Goal: Information Seeking & Learning: Learn about a topic

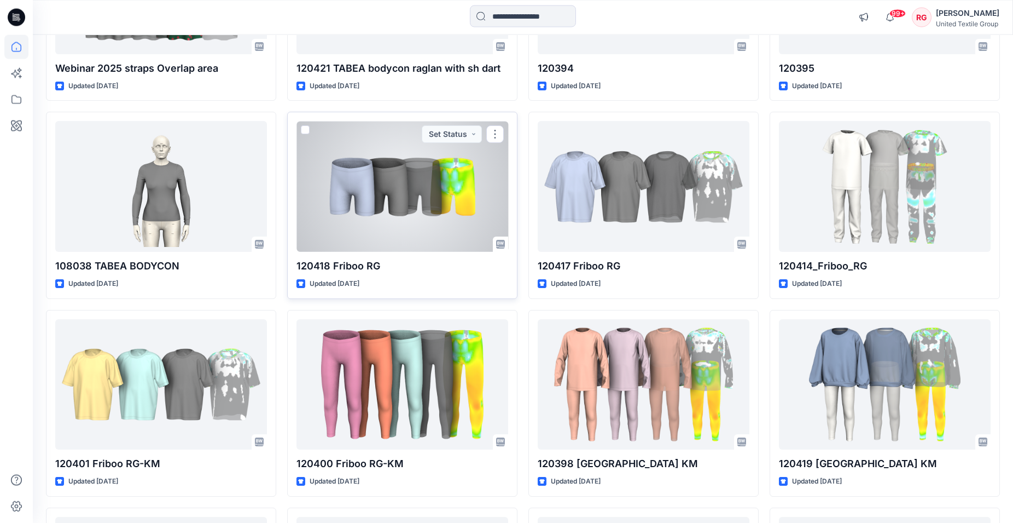
scroll to position [656, 0]
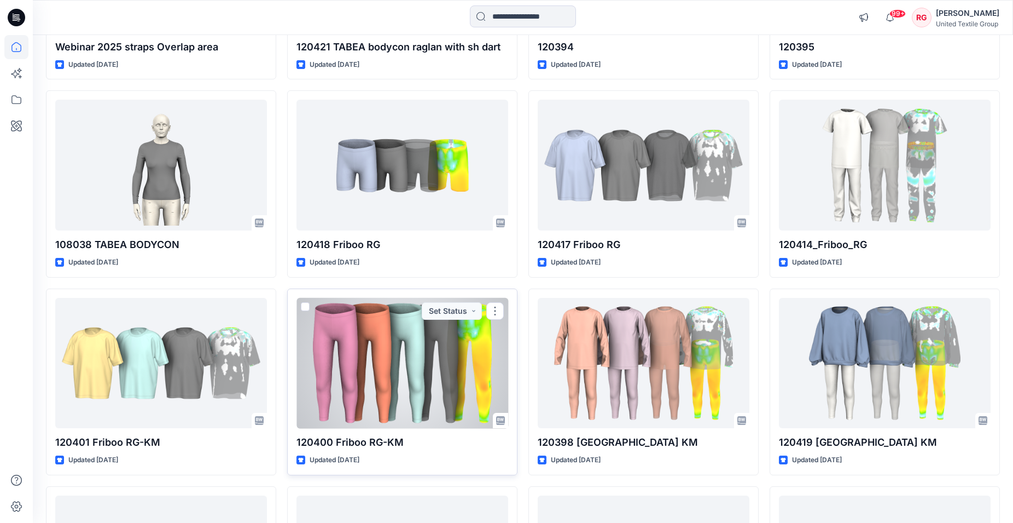
click at [388, 361] on div at bounding box center [403, 363] width 212 height 131
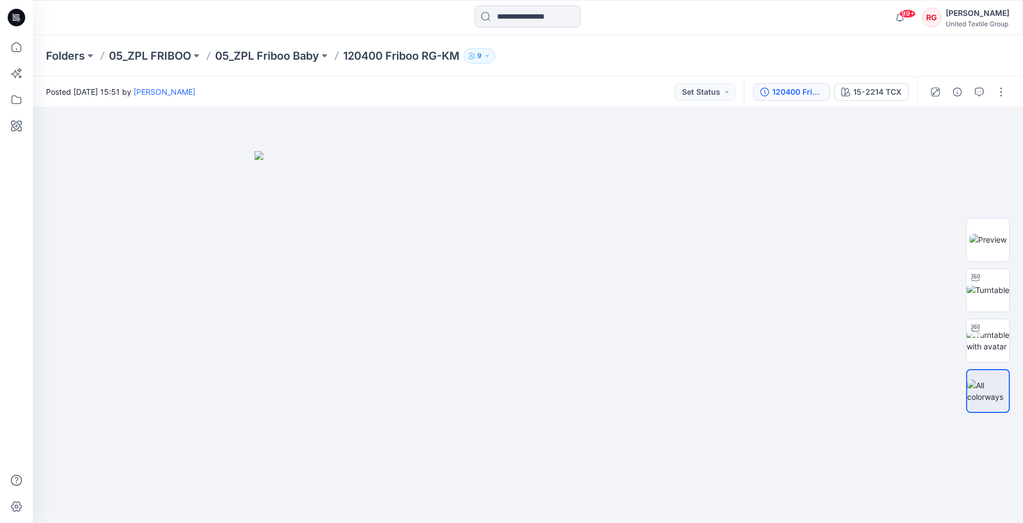
click at [809, 100] on button "120400 Friboo RG-KM" at bounding box center [791, 92] width 77 height 18
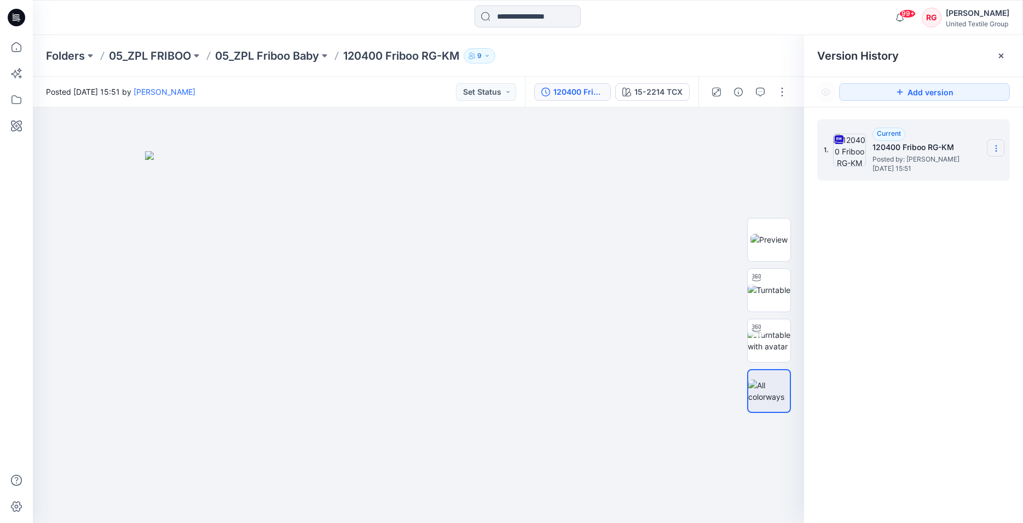
click at [996, 149] on icon at bounding box center [995, 148] width 9 height 9
click at [666, 167] on img at bounding box center [418, 337] width 547 height 372
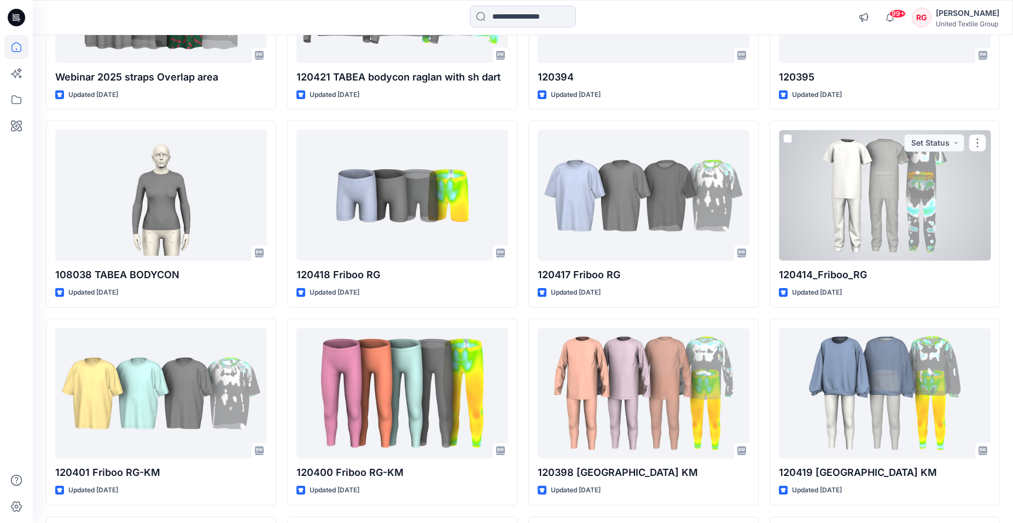
scroll to position [823, 0]
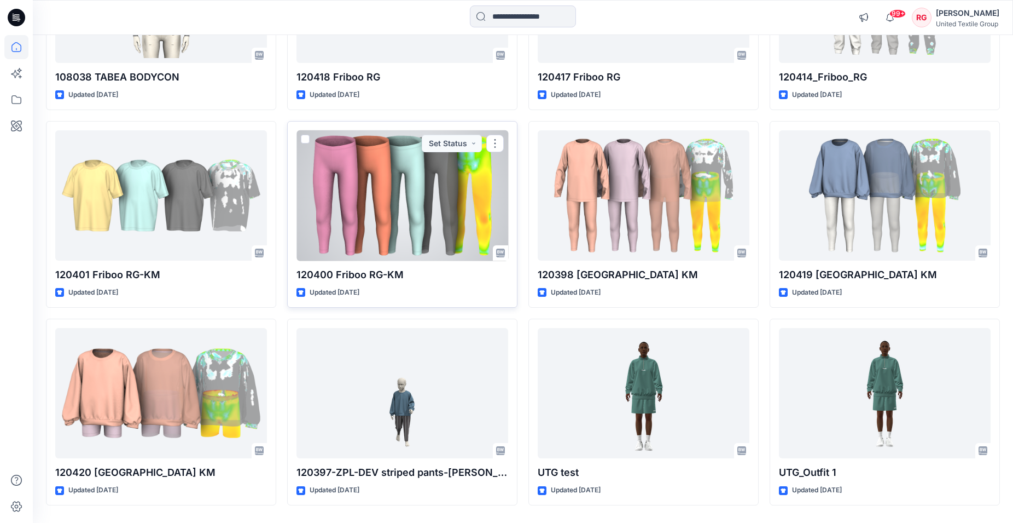
click at [427, 230] on div at bounding box center [403, 195] width 212 height 131
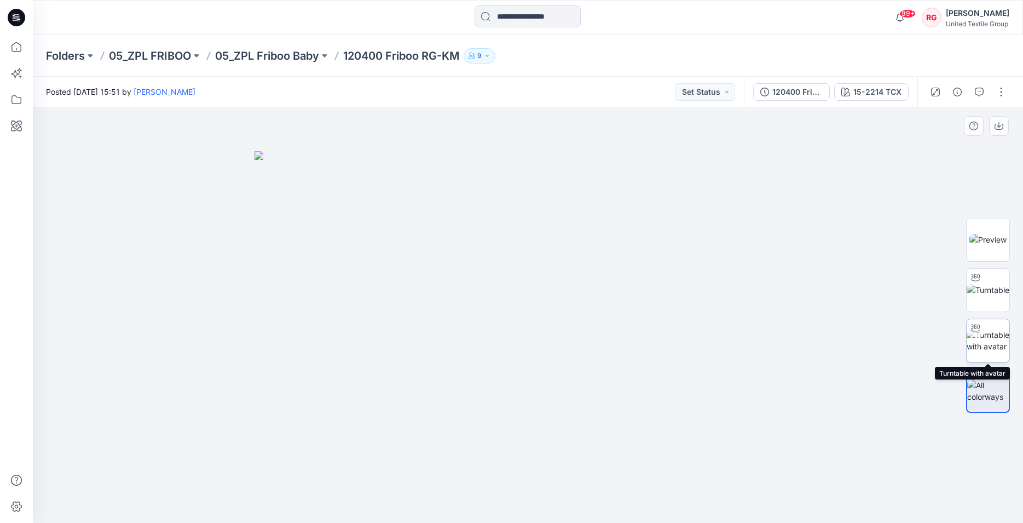
click at [990, 346] on img at bounding box center [987, 340] width 43 height 23
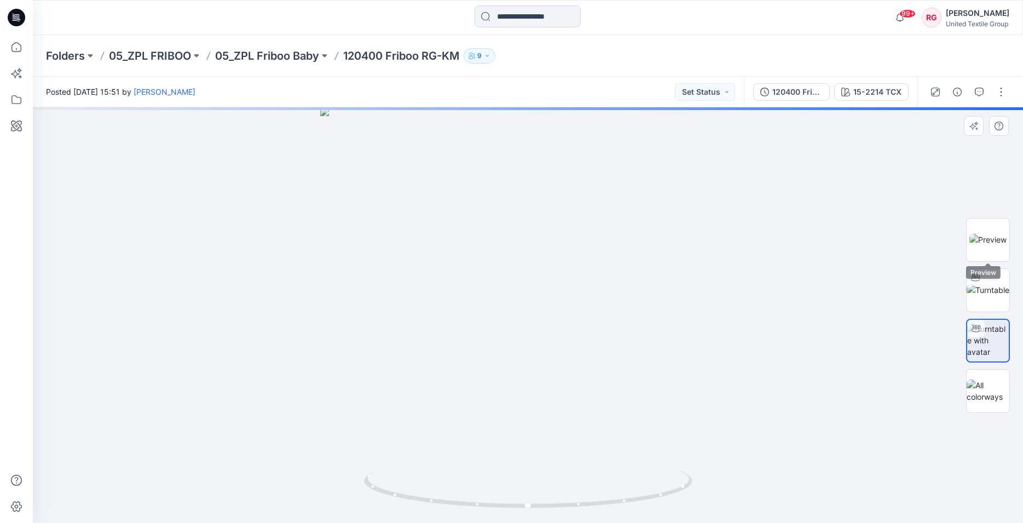
drag, startPoint x: 984, startPoint y: 248, endPoint x: 963, endPoint y: 263, distance: 25.6
click at [985, 245] on img at bounding box center [987, 239] width 37 height 11
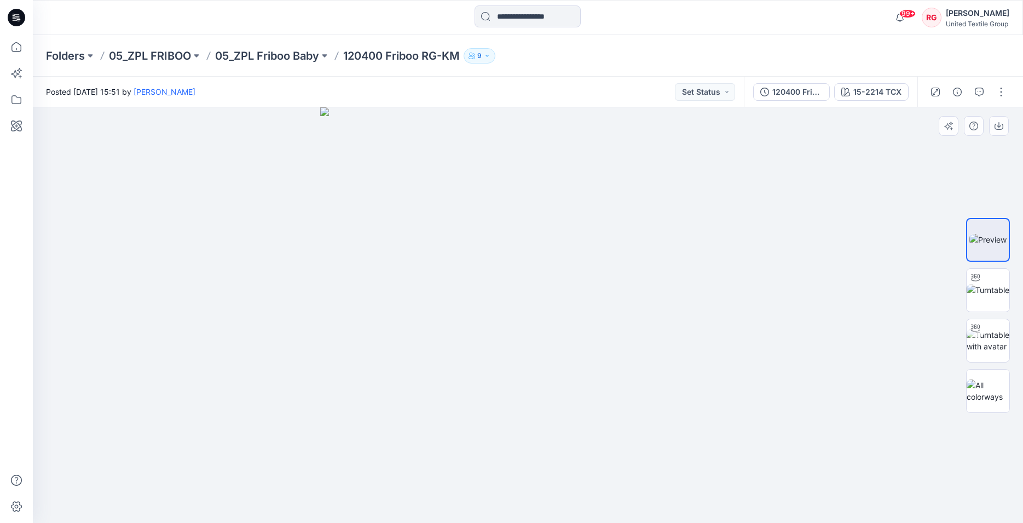
drag, startPoint x: 540, startPoint y: 479, endPoint x: 526, endPoint y: 486, distance: 15.2
click at [538, 481] on img at bounding box center [527, 314] width 415 height 415
drag, startPoint x: 526, startPoint y: 489, endPoint x: 537, endPoint y: 467, distance: 24.2
click at [527, 491] on img at bounding box center [527, 314] width 415 height 415
click at [543, 426] on img at bounding box center [527, 314] width 415 height 415
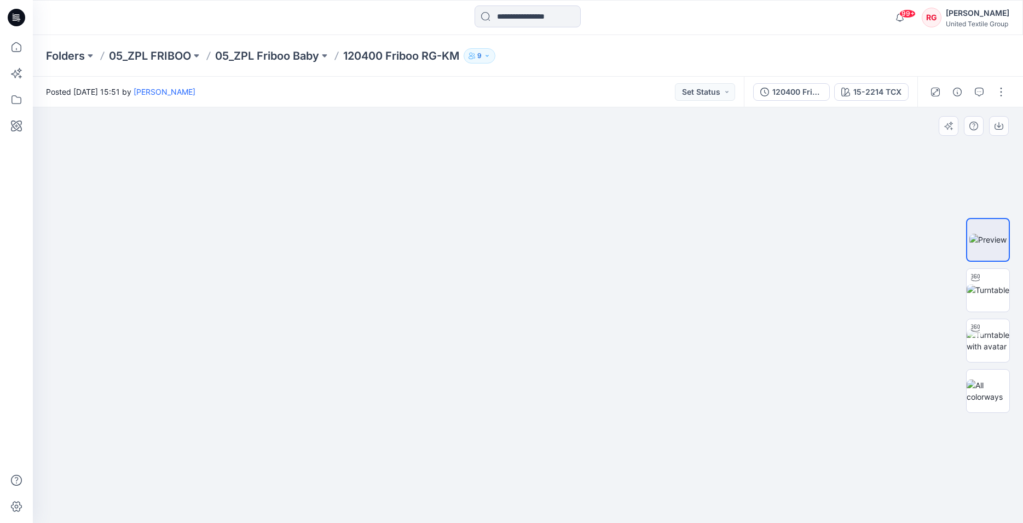
drag, startPoint x: 543, startPoint y: 426, endPoint x: 537, endPoint y: 207, distance: 218.9
drag, startPoint x: 541, startPoint y: 208, endPoint x: 531, endPoint y: 229, distance: 23.2
click at [560, 399] on img at bounding box center [528, 153] width 766 height 740
drag, startPoint x: 535, startPoint y: 322, endPoint x: 529, endPoint y: 302, distance: 21.1
click at [993, 290] on img at bounding box center [987, 289] width 43 height 11
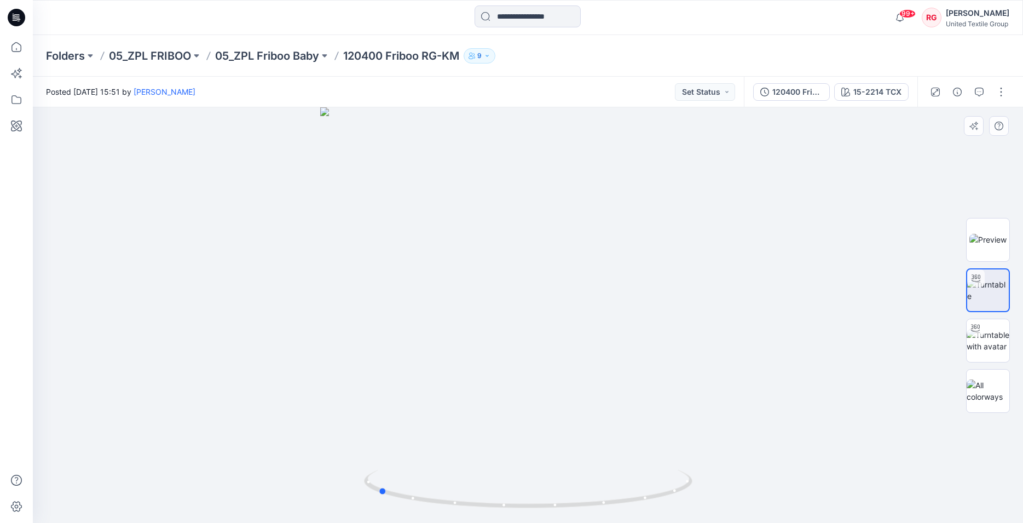
drag, startPoint x: 529, startPoint y: 506, endPoint x: 707, endPoint y: 477, distance: 180.1
click at [707, 477] on div at bounding box center [528, 314] width 990 height 415
drag, startPoint x: 544, startPoint y: 448, endPoint x: 554, endPoint y: 347, distance: 101.1
drag, startPoint x: 550, startPoint y: 362, endPoint x: 555, endPoint y: 330, distance: 32.1
drag, startPoint x: 574, startPoint y: 294, endPoint x: 566, endPoint y: 344, distance: 50.4
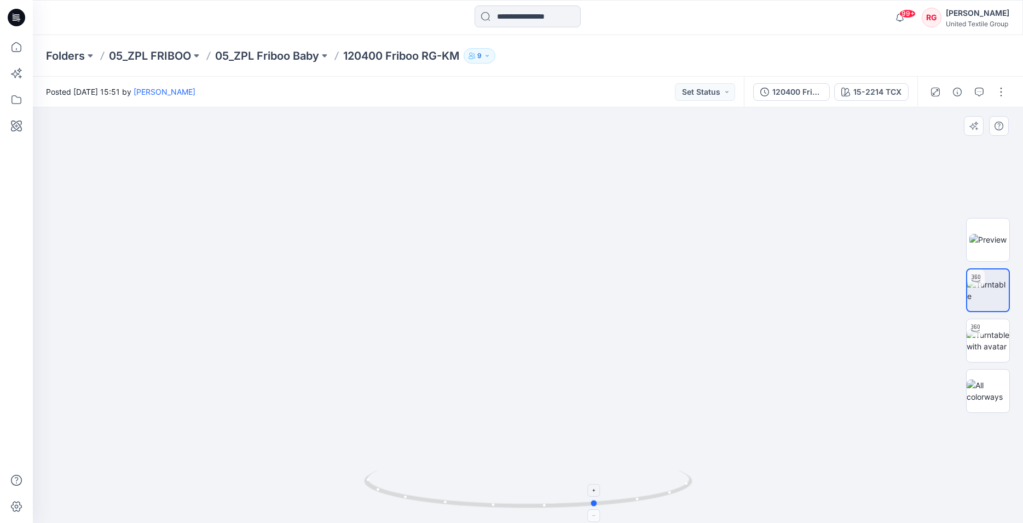
drag, startPoint x: 386, startPoint y: 492, endPoint x: 604, endPoint y: 497, distance: 218.4
click at [604, 497] on icon at bounding box center [529, 489] width 331 height 41
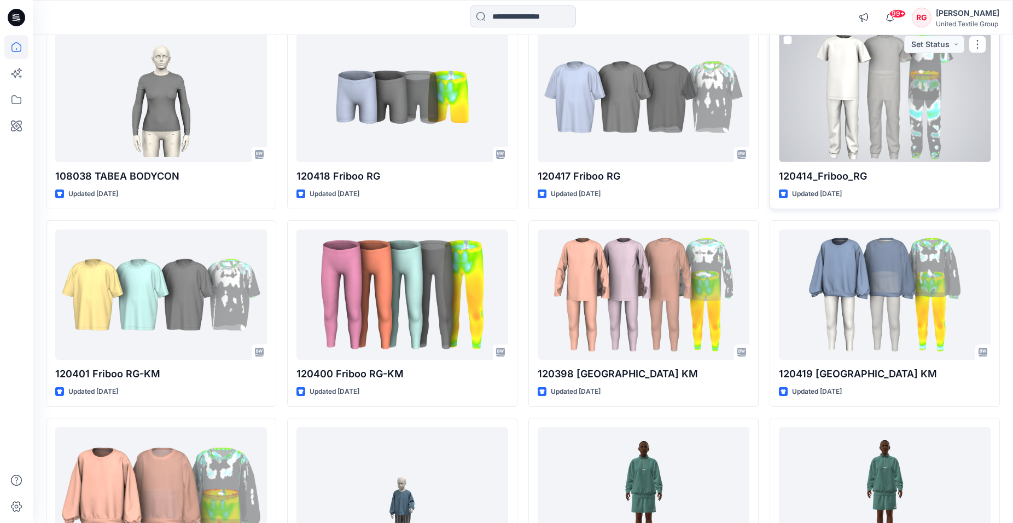
scroll to position [768, 0]
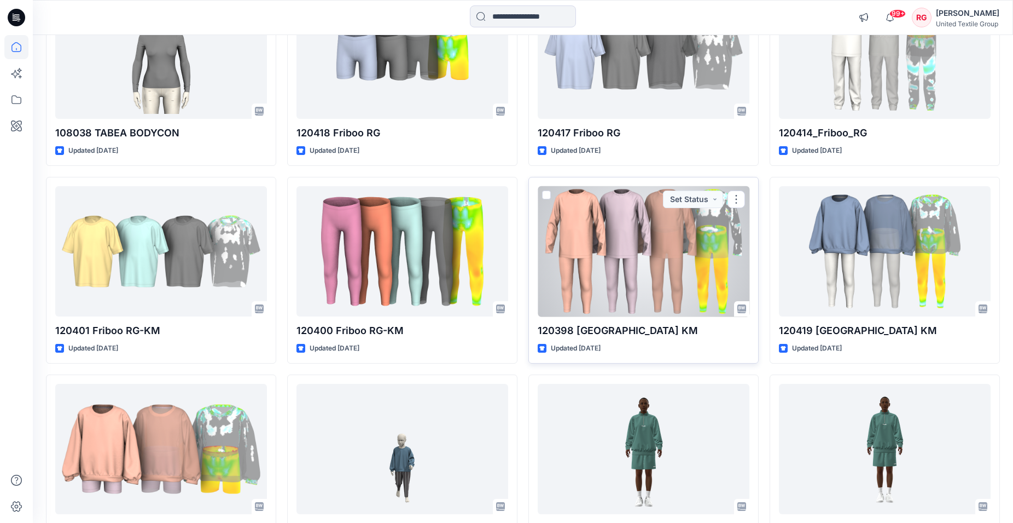
click at [604, 245] on div at bounding box center [644, 251] width 212 height 131
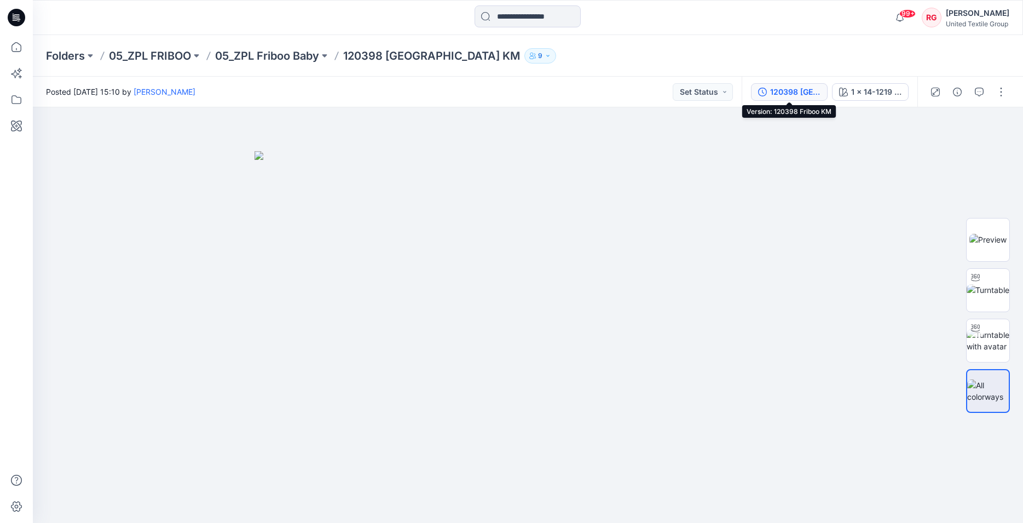
click at [794, 90] on div "120398 [GEOGRAPHIC_DATA] KM" at bounding box center [795, 92] width 50 height 12
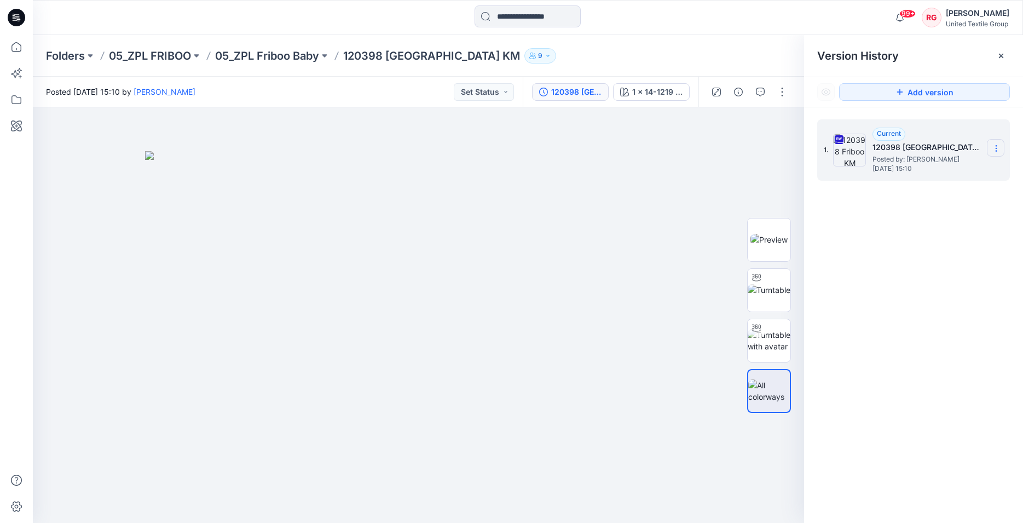
click at [996, 147] on icon at bounding box center [995, 148] width 9 height 9
click at [576, 280] on img at bounding box center [418, 337] width 547 height 372
click at [765, 294] on img at bounding box center [768, 289] width 43 height 11
